Goal: Task Accomplishment & Management: Complete application form

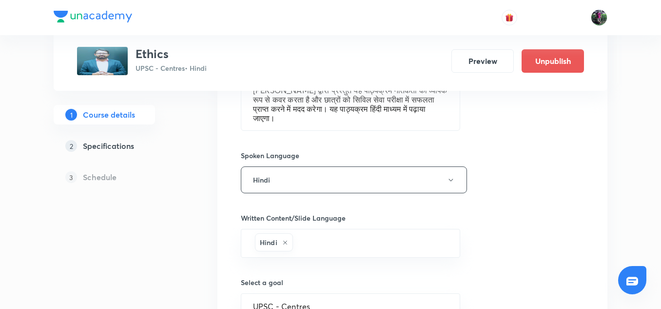
scroll to position [548, 0]
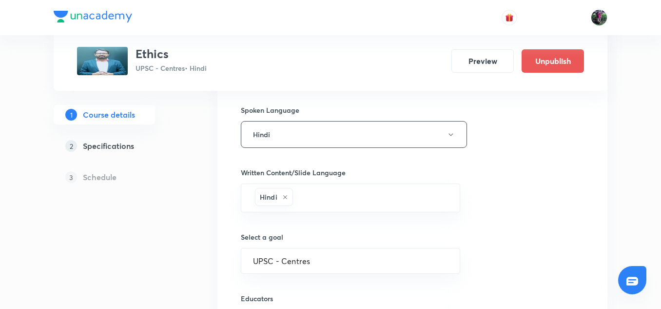
click at [108, 146] on h5 "Specifications" at bounding box center [108, 146] width 51 height 12
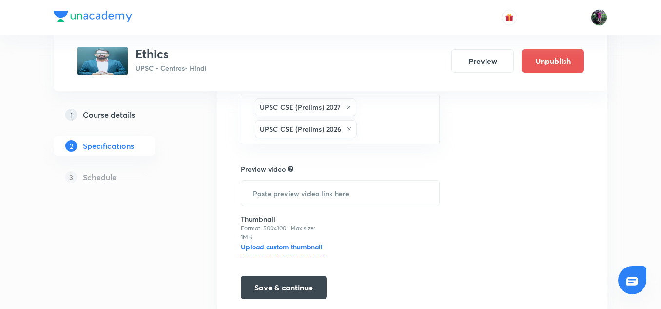
scroll to position [408, 0]
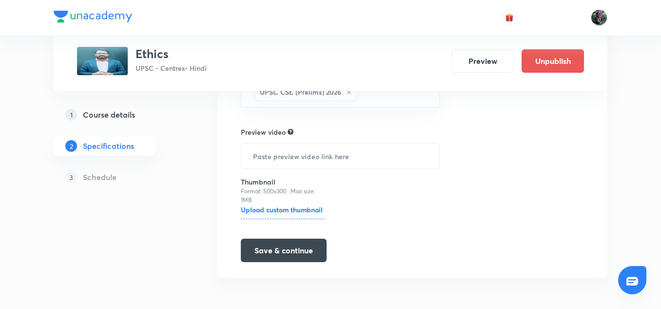
click at [275, 208] on h6 "Upload custom thumbnail" at bounding box center [282, 211] width 83 height 15
click at [0, 0] on input "Upload custom thumbnail" at bounding box center [0, 0] width 0 height 0
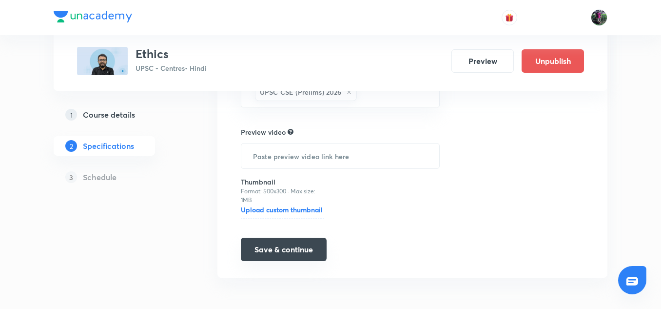
click at [278, 243] on button "Save & continue" at bounding box center [284, 248] width 86 height 23
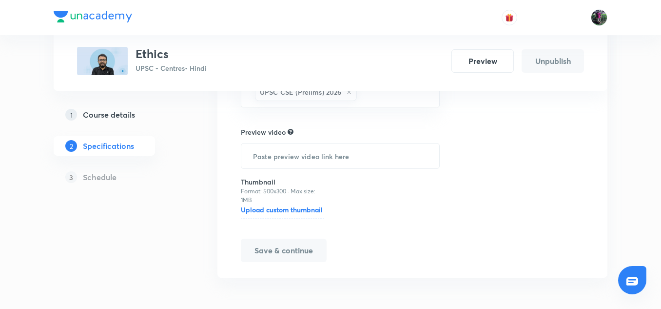
click at [278, 243] on button "Save & continue" at bounding box center [284, 249] width 86 height 23
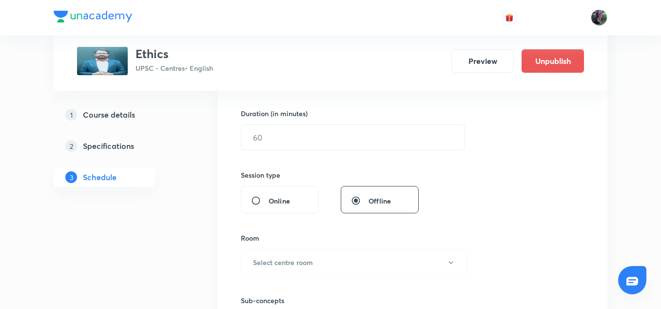
scroll to position [291, 0]
click at [108, 142] on h5 "Specifications" at bounding box center [108, 146] width 51 height 12
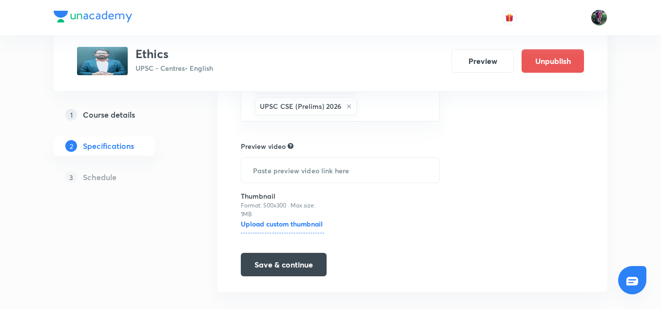
scroll to position [408, 0]
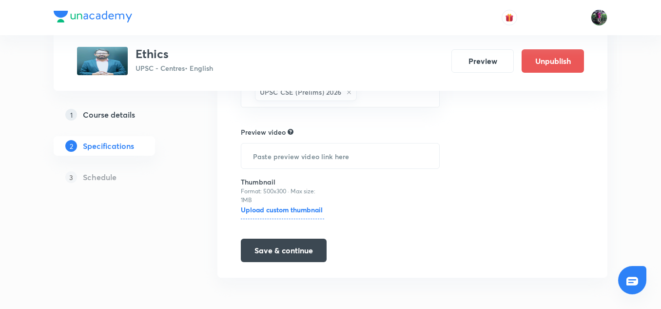
click at [298, 207] on h6 "Upload custom thumbnail" at bounding box center [282, 211] width 83 height 15
click at [0, 0] on input "Upload custom thumbnail" at bounding box center [0, 0] width 0 height 0
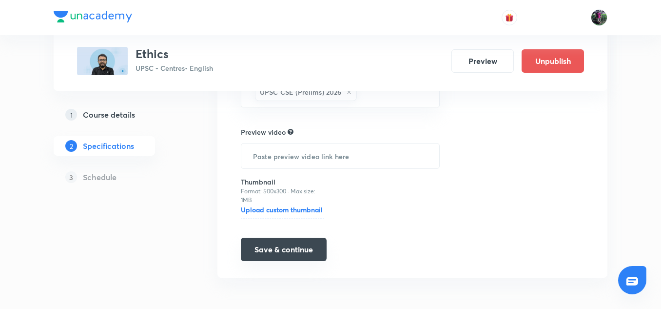
click at [292, 251] on button "Save & continue" at bounding box center [284, 248] width 86 height 23
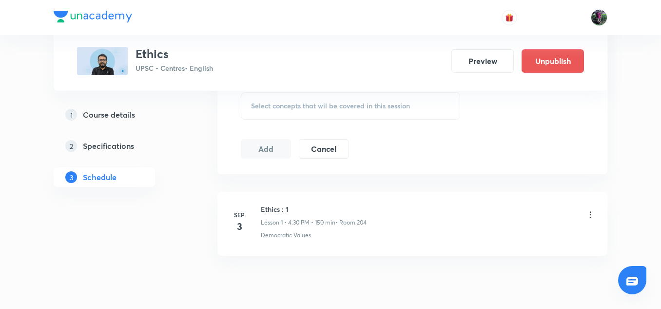
scroll to position [548, 0]
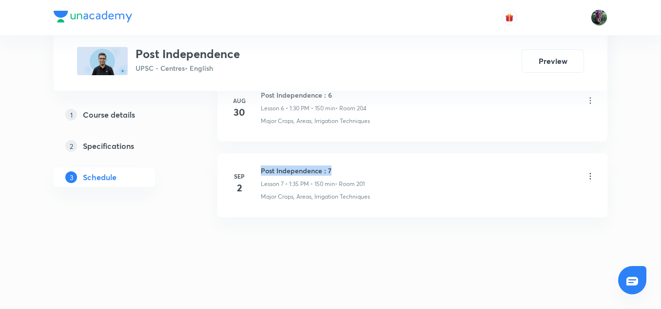
drag, startPoint x: 261, startPoint y: 169, endPoint x: 349, endPoint y: 165, distance: 88.8
click at [349, 165] on h6 "Post Independence : 7" at bounding box center [313, 170] width 104 height 10
copy h6 "Post Independence : 7"
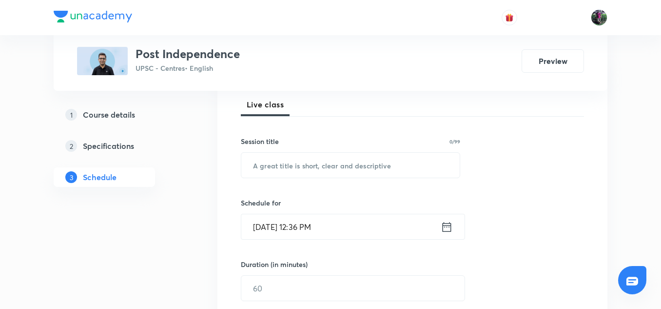
scroll to position [140, 0]
click at [294, 161] on input "text" at bounding box center [350, 165] width 218 height 25
paste input "Post Independence : 7"
type input "Post Independence : 8"
click at [283, 230] on input "Sep 3, 2025, 12:36 PM" at bounding box center [340, 226] width 199 height 25
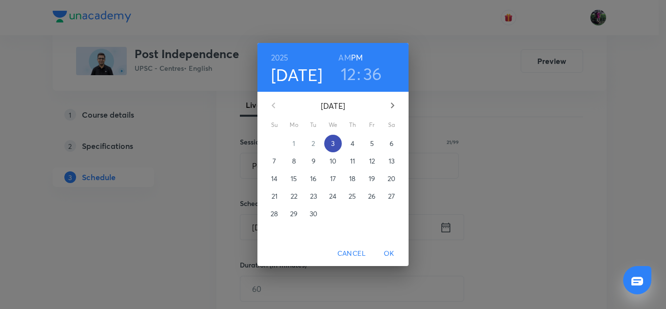
click at [332, 144] on p "3" at bounding box center [332, 143] width 3 height 10
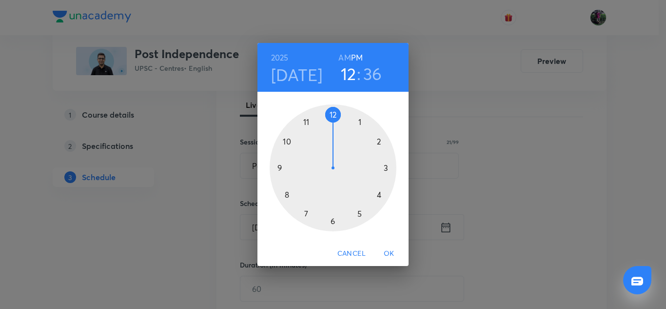
click at [360, 122] on div at bounding box center [333, 167] width 127 height 127
click at [332, 218] on div at bounding box center [333, 167] width 127 height 127
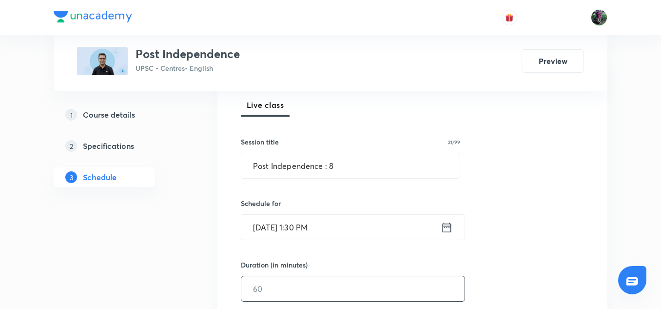
click at [278, 288] on input "text" at bounding box center [352, 288] width 223 height 25
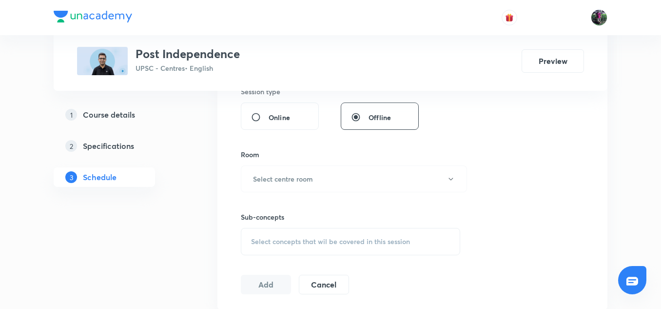
scroll to position [411, 0]
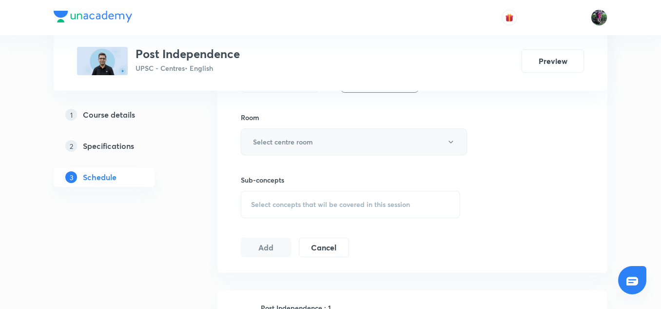
type input "150"
click at [292, 143] on h6 "Select centre room" at bounding box center [283, 141] width 60 height 10
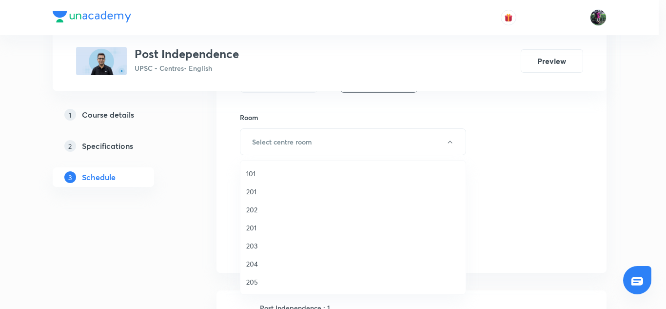
click at [253, 262] on span "204" at bounding box center [352, 263] width 213 height 10
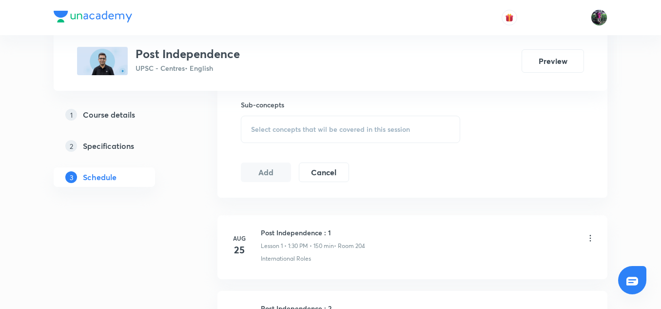
scroll to position [487, 0]
click at [327, 127] on span "Select concepts that wil be covered in this session" at bounding box center [330, 128] width 159 height 8
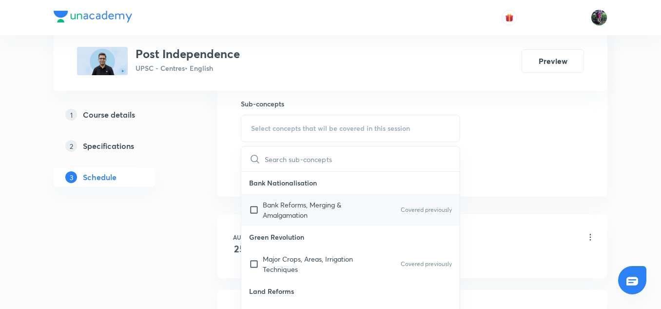
click at [293, 210] on p "Bank Reforms, Merging & Amalgamation" at bounding box center [312, 209] width 98 height 20
checkbox input "true"
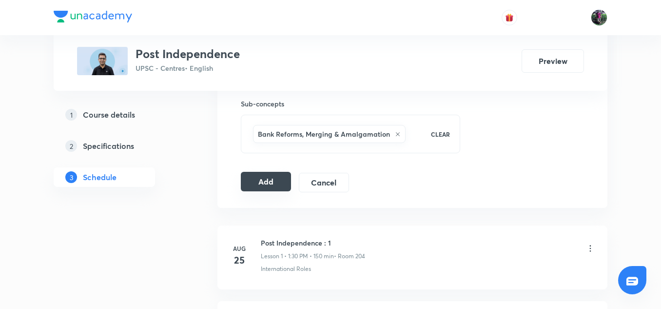
click at [264, 182] on button "Add" at bounding box center [266, 181] width 50 height 19
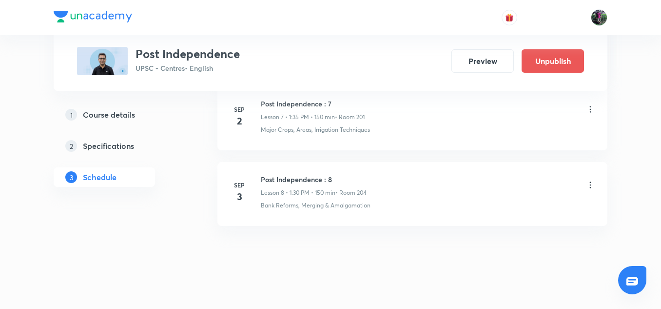
scroll to position [629, 0]
